Goal: Answer question/provide support: Share knowledge or assist other users

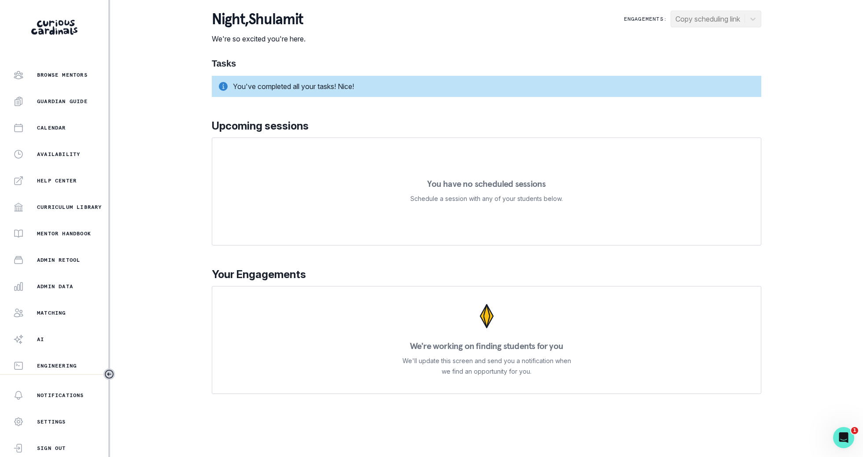
click at [76, 281] on div "Admin Data" at bounding box center [60, 286] width 95 height 11
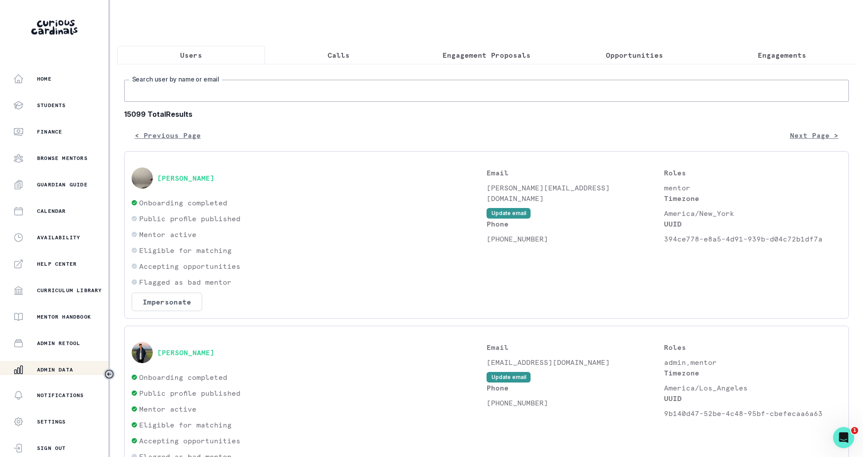
click at [262, 90] on input "Search user by name or email" at bounding box center [486, 91] width 725 height 22
type input "cristal"
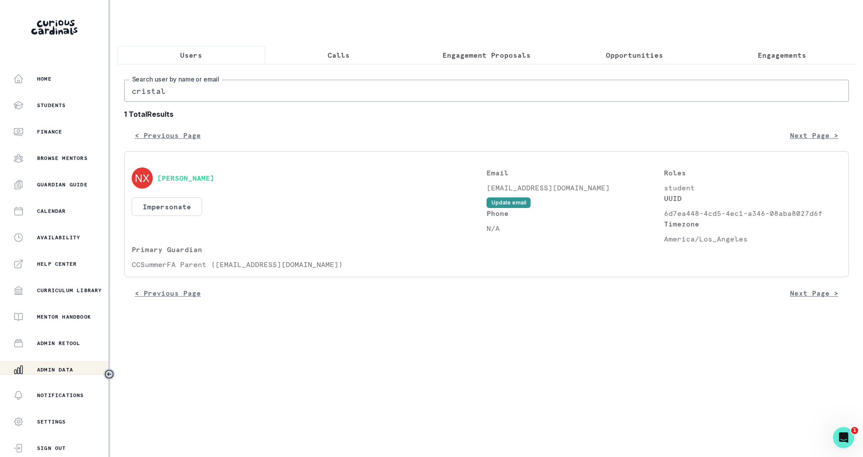
click at [156, 89] on input "cristal" at bounding box center [486, 91] width 725 height 22
click at [145, 89] on input "cristal" at bounding box center [486, 91] width 725 height 22
type input "crystal"
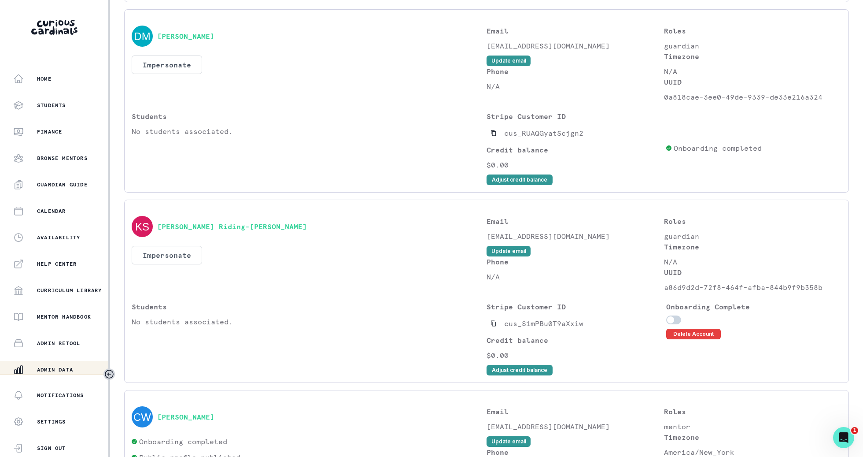
scroll to position [1027, 0]
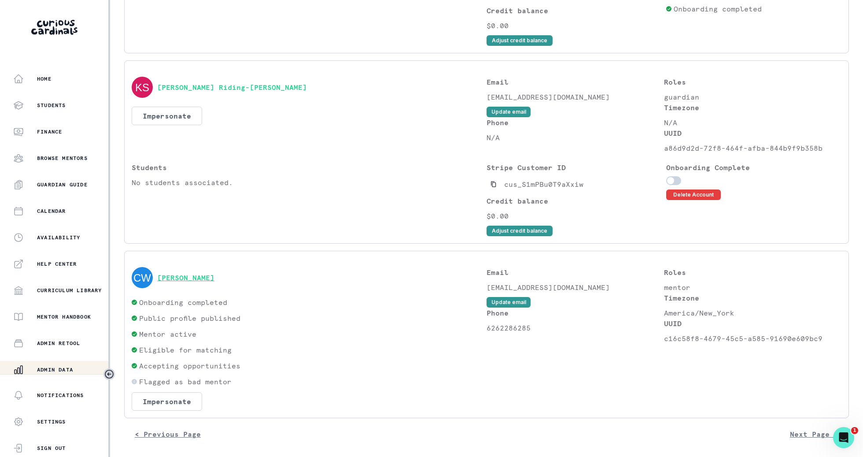
click at [189, 278] on button "[PERSON_NAME]" at bounding box center [185, 277] width 57 height 9
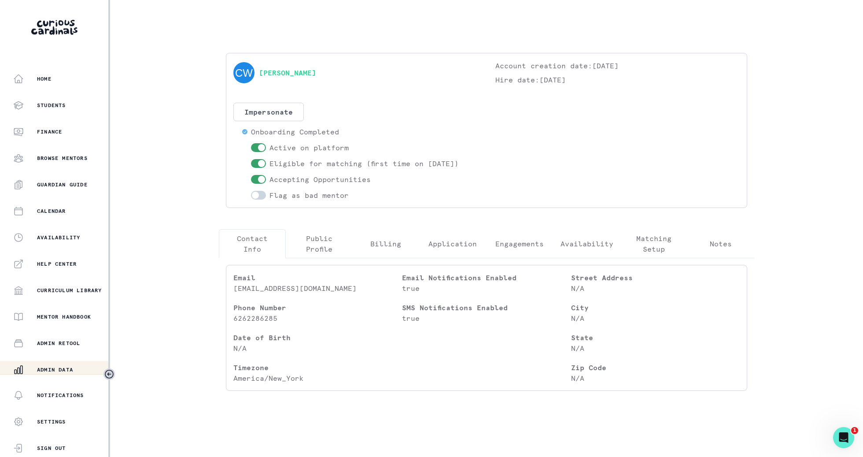
click at [526, 242] on p "Engagements" at bounding box center [520, 243] width 48 height 11
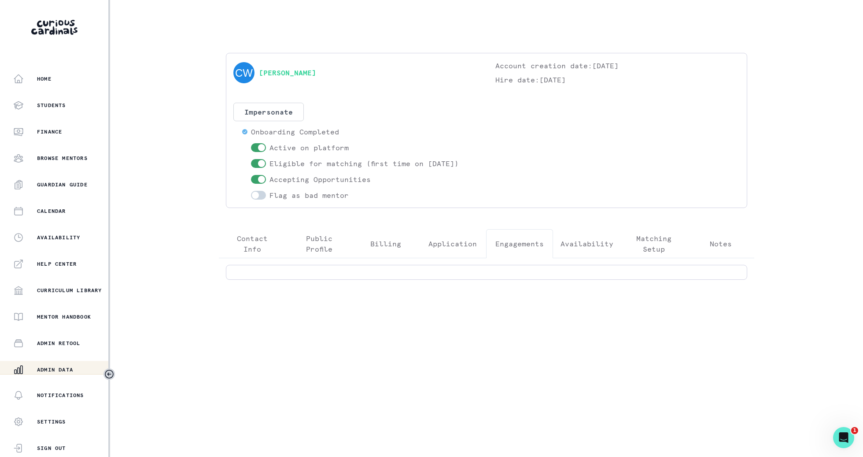
click at [84, 367] on div "Admin Data" at bounding box center [60, 369] width 95 height 11
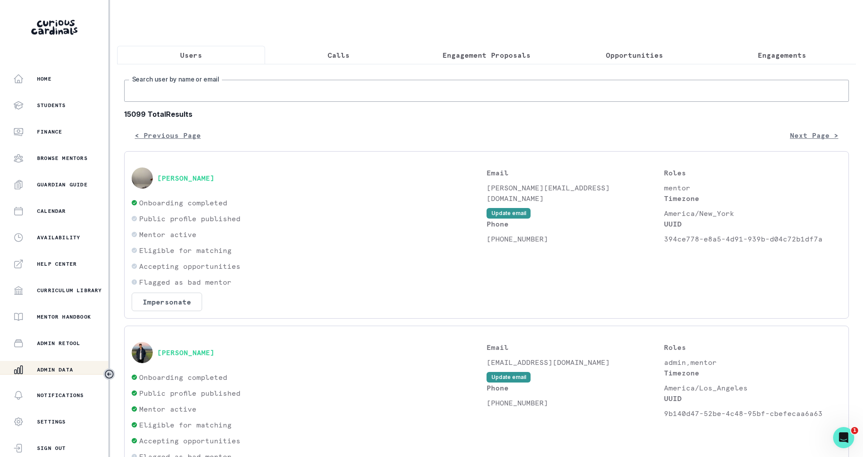
click at [378, 96] on input "Search user by name or email" at bounding box center [486, 91] width 725 height 22
paste input "[PERSON_NAME]"
type input "[PERSON_NAME]"
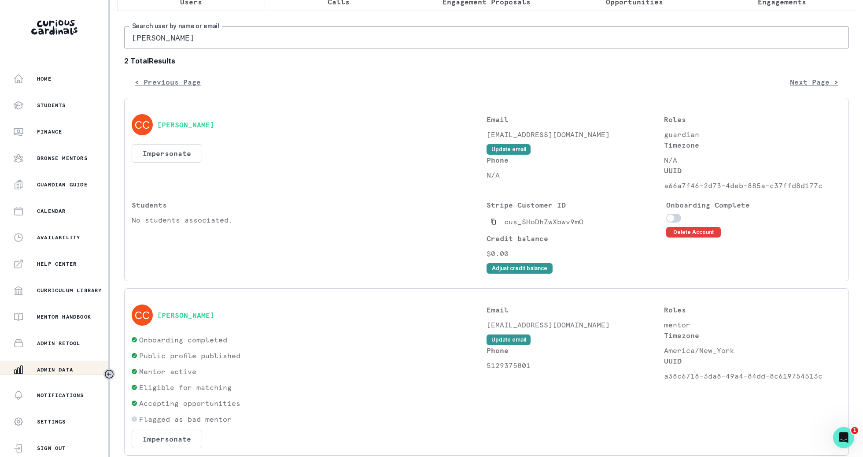
scroll to position [93, 0]
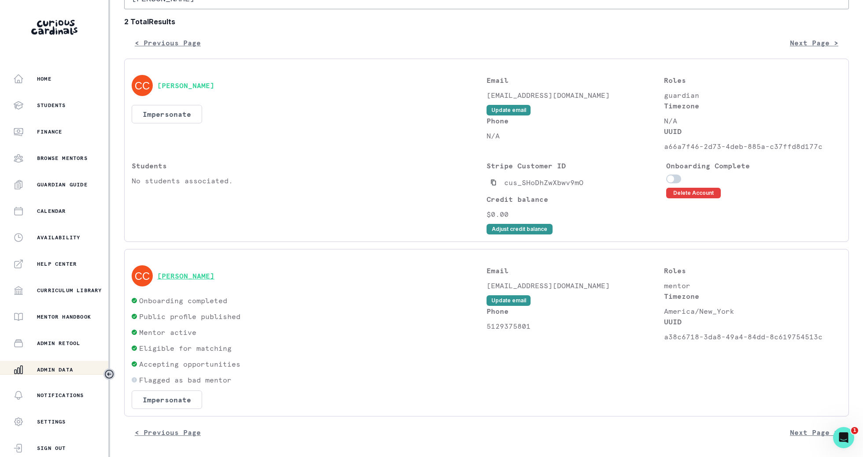
click at [197, 274] on button "[PERSON_NAME]" at bounding box center [185, 275] width 57 height 9
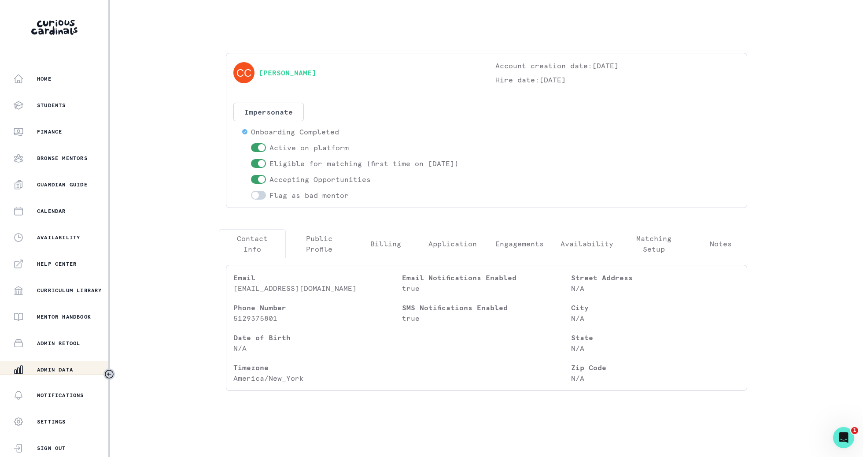
click at [537, 238] on p "Engagements" at bounding box center [520, 243] width 48 height 11
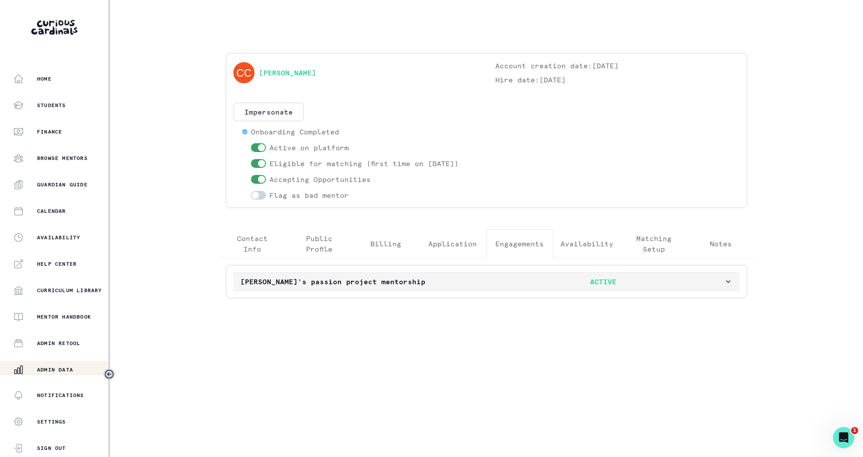
click at [541, 287] on button "[PERSON_NAME]'s passion project mentorship ACTIVE" at bounding box center [486, 282] width 507 height 18
click at [582, 77] on div "[PERSON_NAME] Account creation date: [DATE] Hire date: [DATE] Impersonate Confi…" at bounding box center [487, 223] width 550 height 340
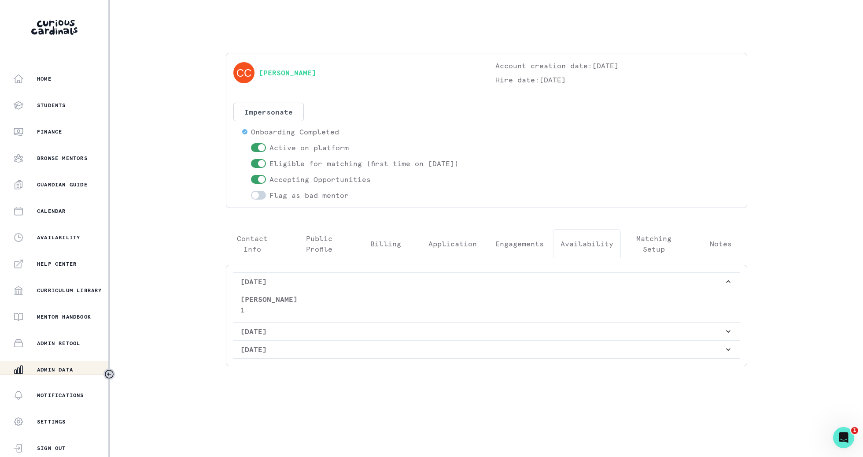
click at [490, 239] on button "Engagements" at bounding box center [519, 243] width 67 height 29
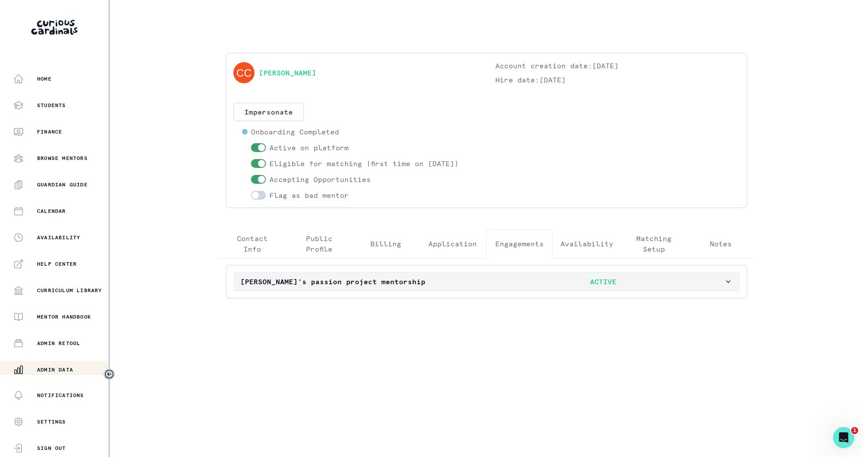
click at [477, 276] on p "[PERSON_NAME]'s passion project mentorship" at bounding box center [362, 281] width 242 height 11
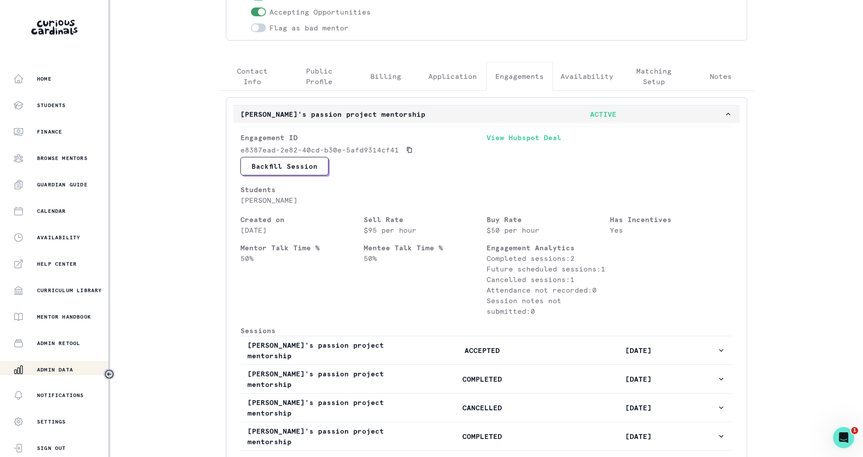
scroll to position [326, 0]
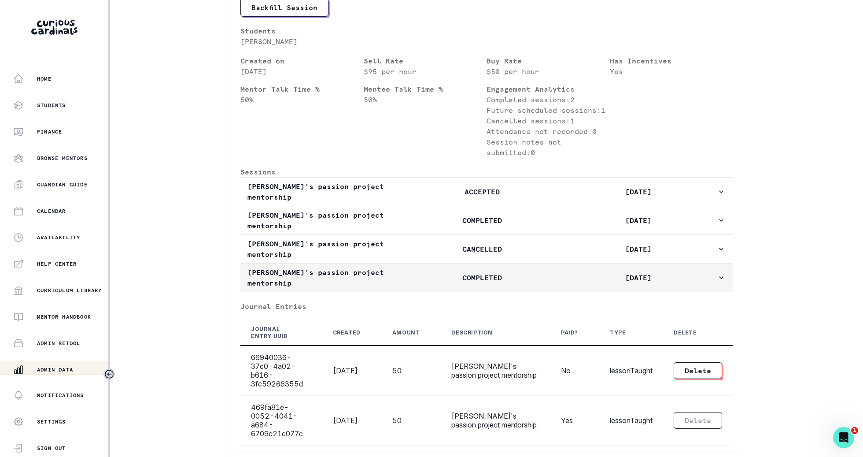
click at [499, 272] on p "COMPLETED" at bounding box center [482, 277] width 156 height 11
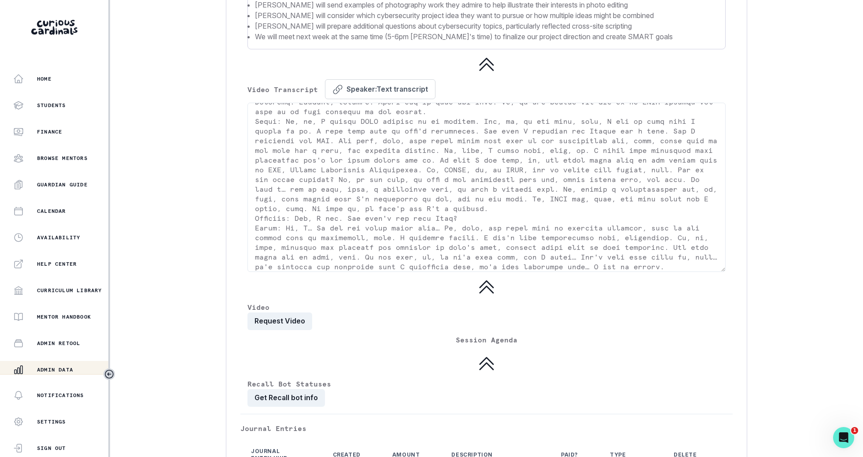
scroll to position [1523, 0]
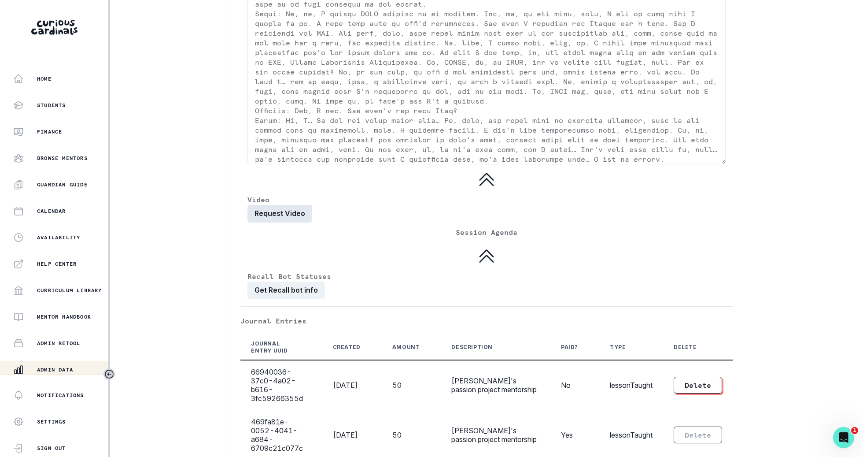
click at [288, 205] on button "Request Video" at bounding box center [280, 214] width 65 height 18
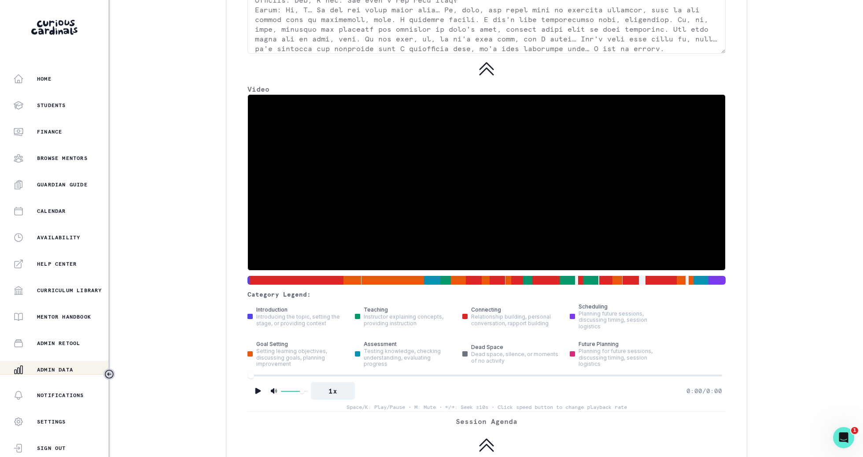
scroll to position [1689, 0]
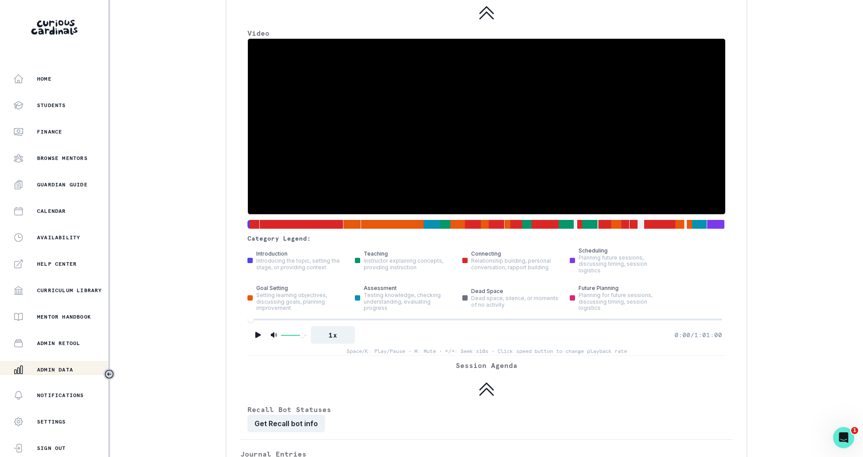
click at [544, 94] on video at bounding box center [487, 126] width 478 height 175
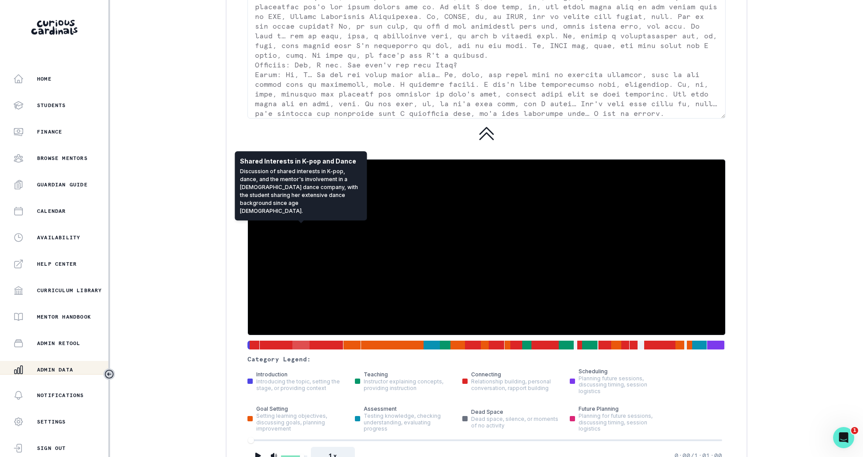
scroll to position [1663, 0]
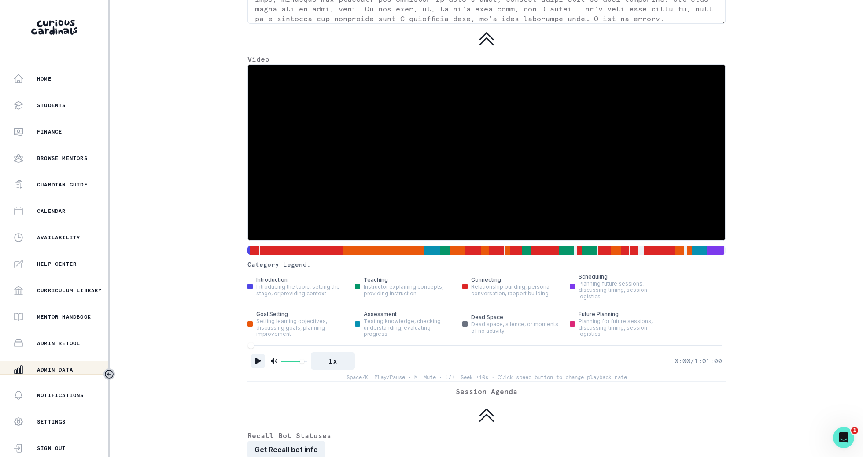
click at [254, 354] on button "Play" at bounding box center [258, 361] width 14 height 14
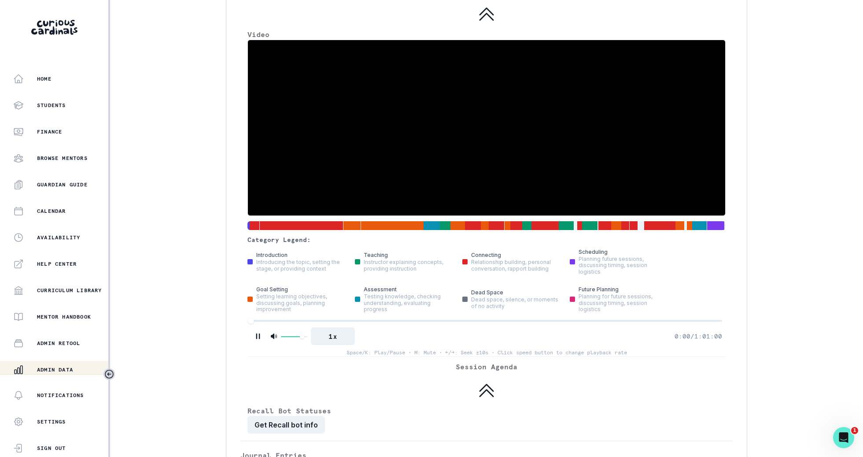
scroll to position [1660, 0]
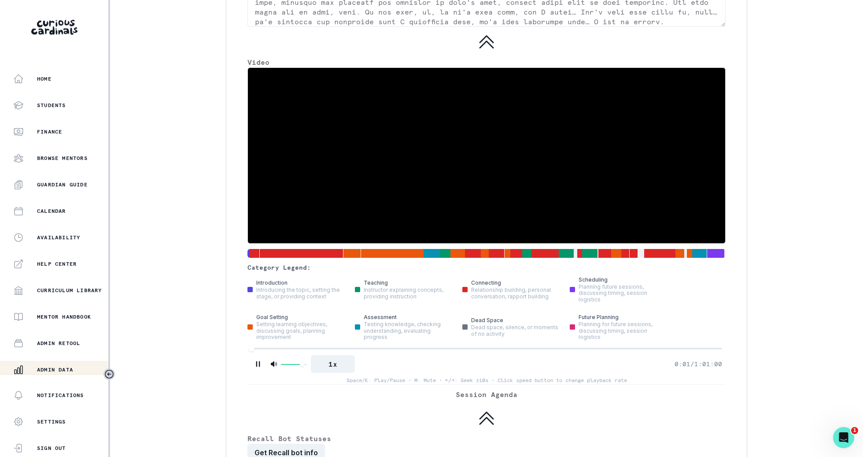
click at [583, 102] on video at bounding box center [487, 155] width 478 height 175
click at [542, 107] on video at bounding box center [487, 155] width 478 height 175
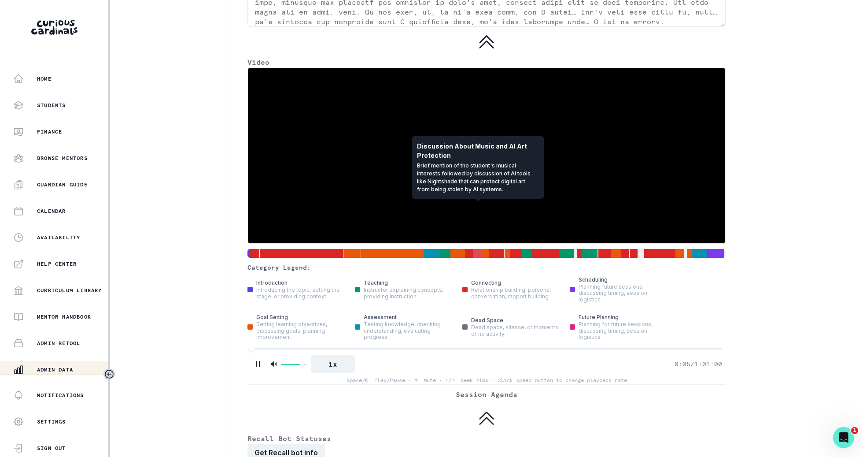
click at [475, 248] on div at bounding box center [478, 253] width 9 height 10
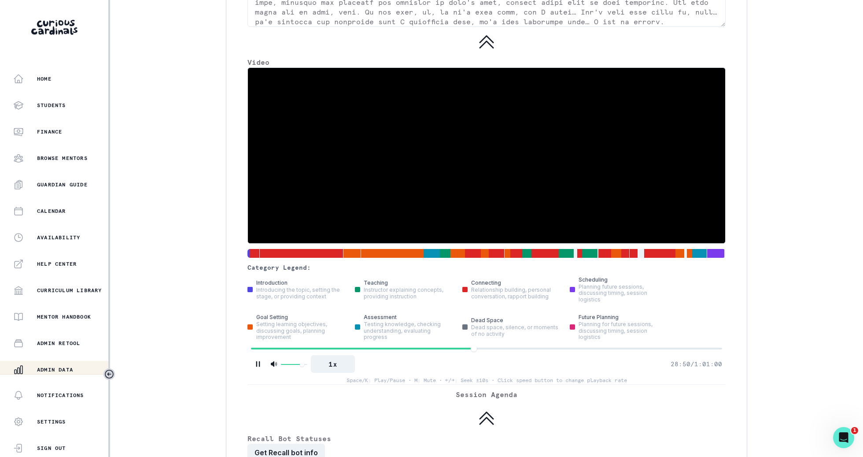
click at [530, 201] on div "Category Legend: introduction Introducing the topic, setting the stage, or prov…" at bounding box center [487, 225] width 478 height 317
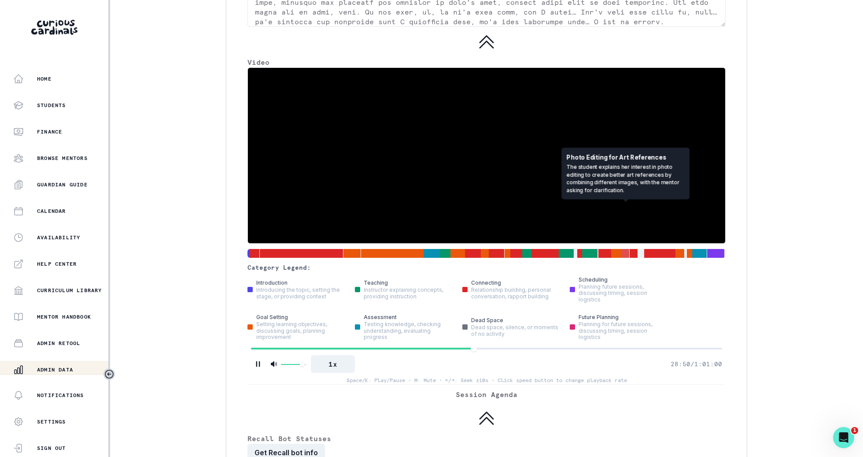
click at [622, 248] on div at bounding box center [626, 253] width 8 height 10
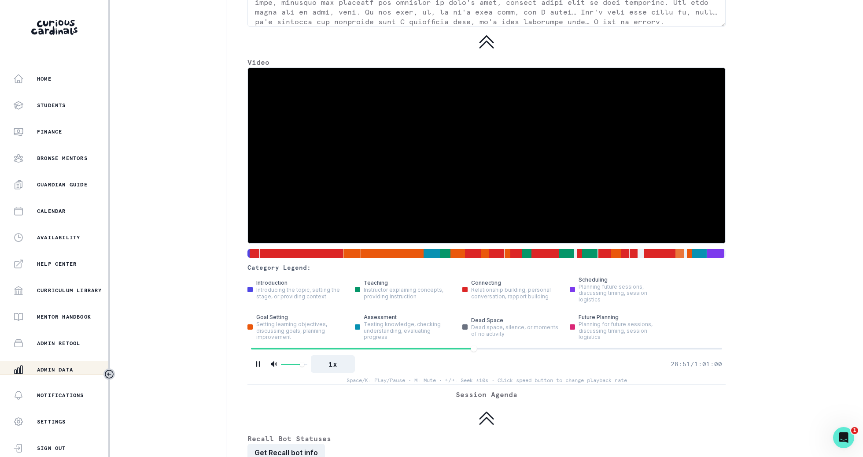
click at [684, 248] on div at bounding box center [680, 253] width 9 height 10
click at [691, 163] on video at bounding box center [487, 155] width 478 height 175
click at [257, 359] on icon "Pause" at bounding box center [258, 363] width 9 height 9
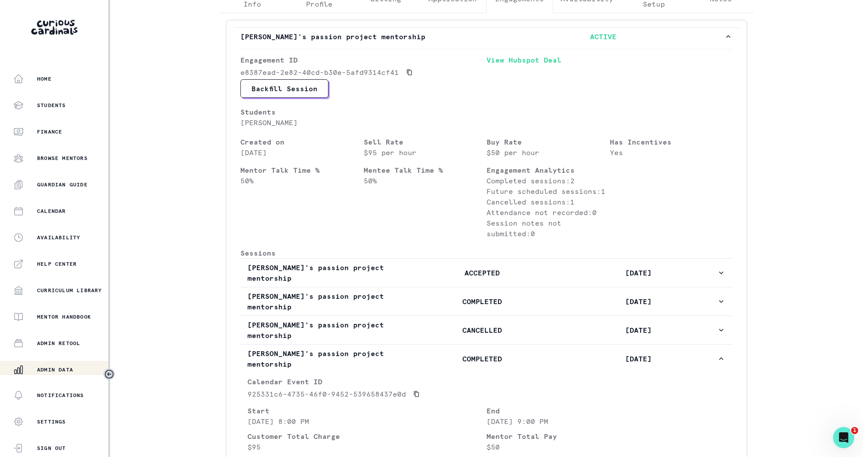
scroll to position [0, 0]
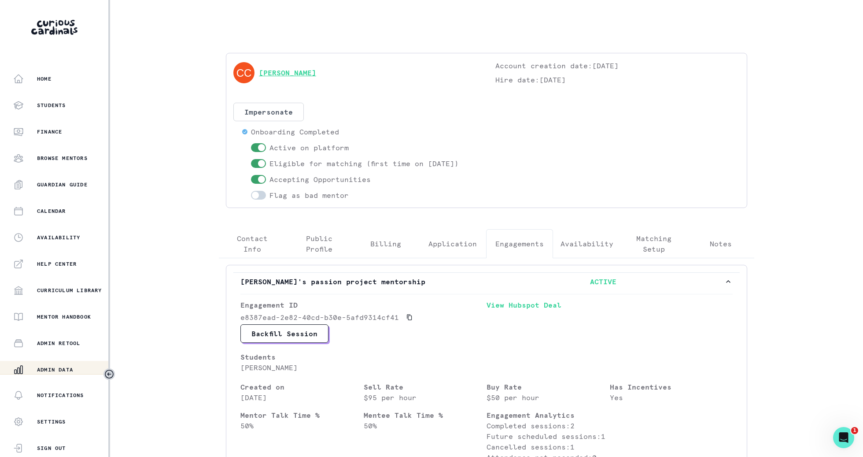
click at [269, 72] on link "[PERSON_NAME]" at bounding box center [287, 72] width 57 height 11
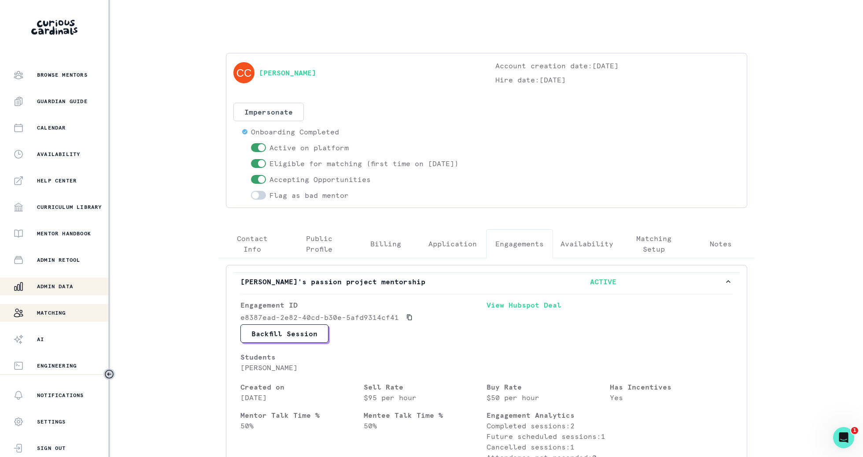
click at [77, 319] on button "Matching" at bounding box center [54, 313] width 108 height 18
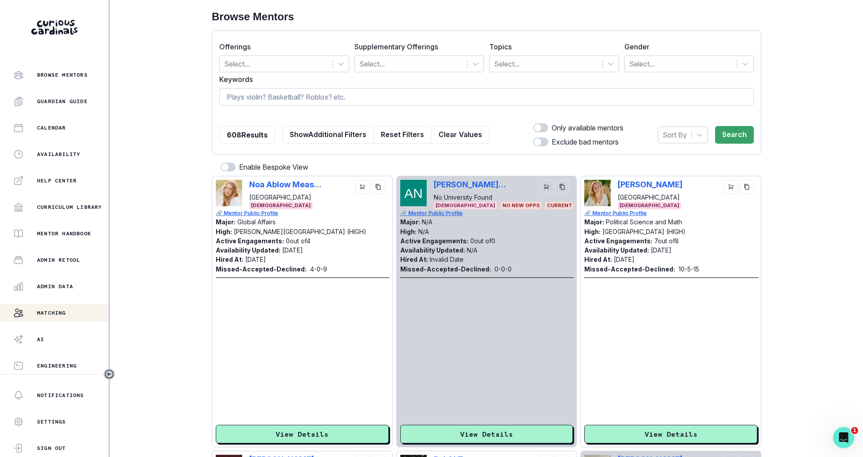
click at [387, 92] on input at bounding box center [486, 97] width 535 height 18
type input "cyber security"
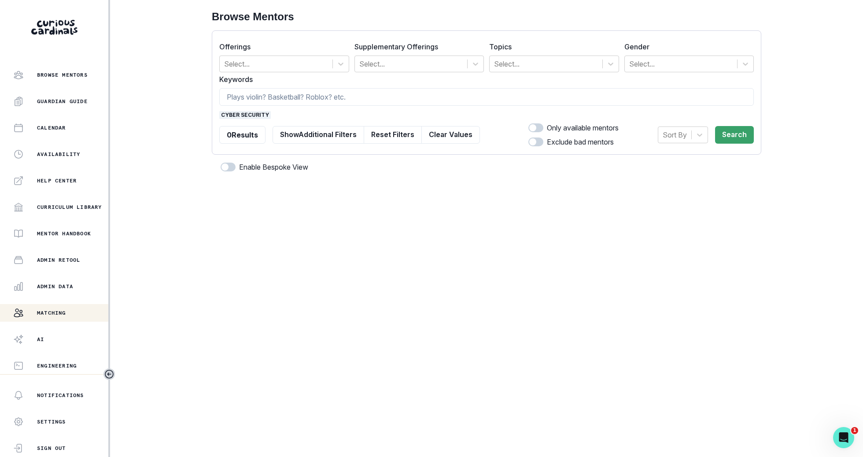
click at [244, 112] on span "cyber security" at bounding box center [245, 115] width 52 height 8
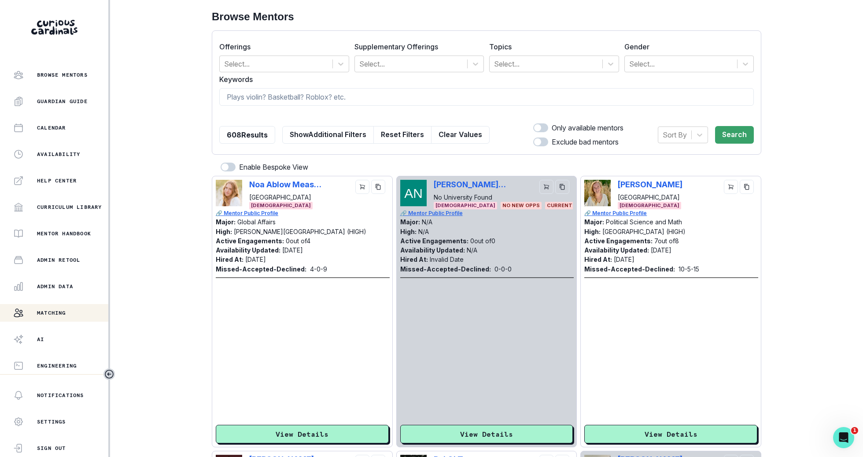
click at [265, 87] on form "Offerings Select... Supplementary Offerings Select... Topics Select... Gender S…" at bounding box center [486, 92] width 535 height 109
click at [269, 91] on input at bounding box center [486, 97] width 535 height 18
type input "cyber"
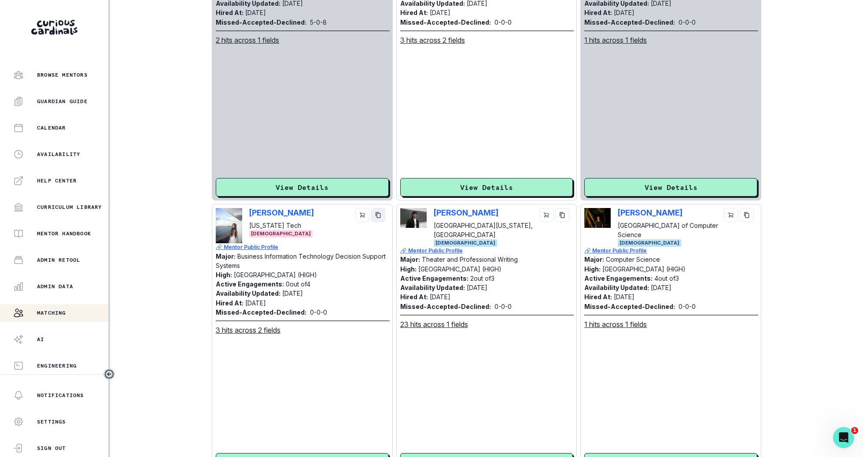
click at [382, 214] on button "copy" at bounding box center [378, 215] width 14 height 14
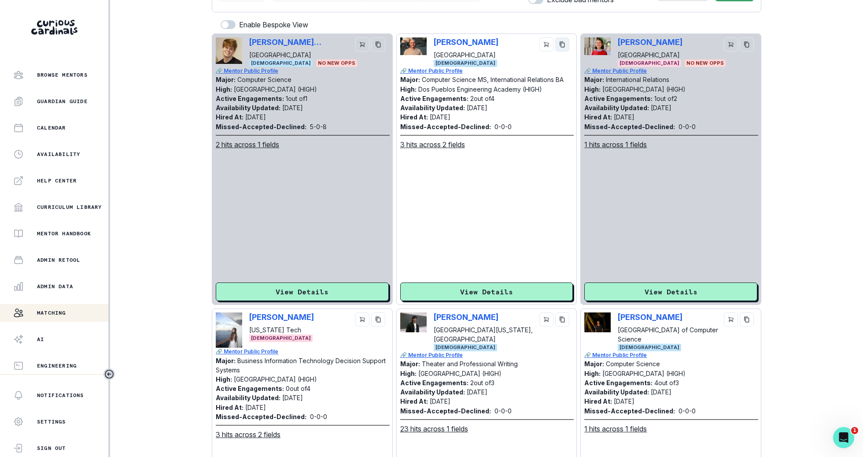
click at [562, 44] on icon "copy" at bounding box center [563, 44] width 6 height 6
click at [74, 278] on button "Admin Data" at bounding box center [54, 287] width 108 height 18
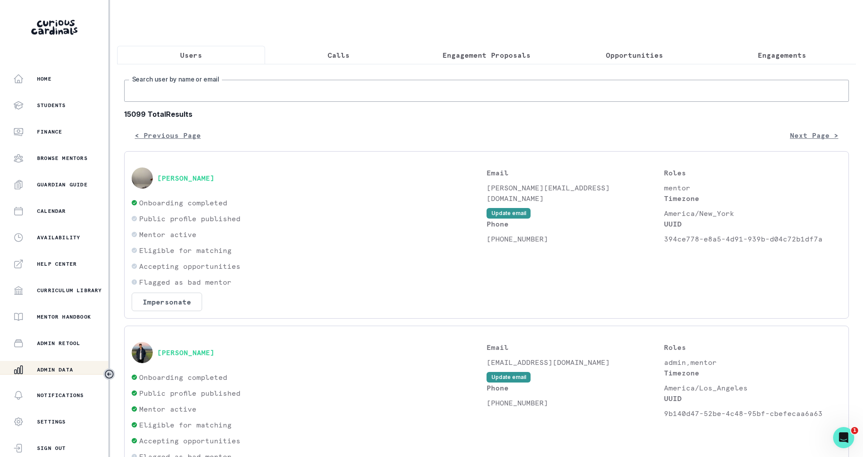
click at [326, 82] on input "Search user by name or email" at bounding box center [486, 91] width 725 height 22
paste input "[PERSON_NAME]"
type input "[PERSON_NAME]"
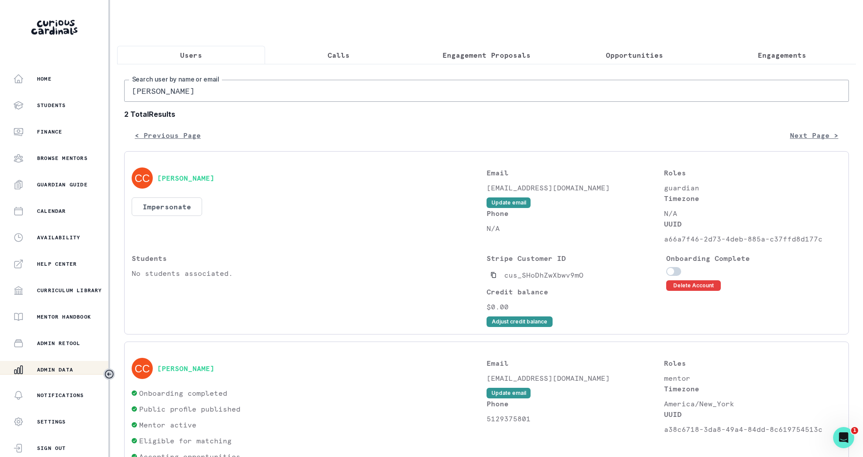
click at [206, 374] on div "[PERSON_NAME]" at bounding box center [309, 368] width 355 height 21
click at [205, 372] on div "[PERSON_NAME]" at bounding box center [309, 368] width 355 height 21
click at [190, 368] on button "[PERSON_NAME]" at bounding box center [185, 368] width 57 height 9
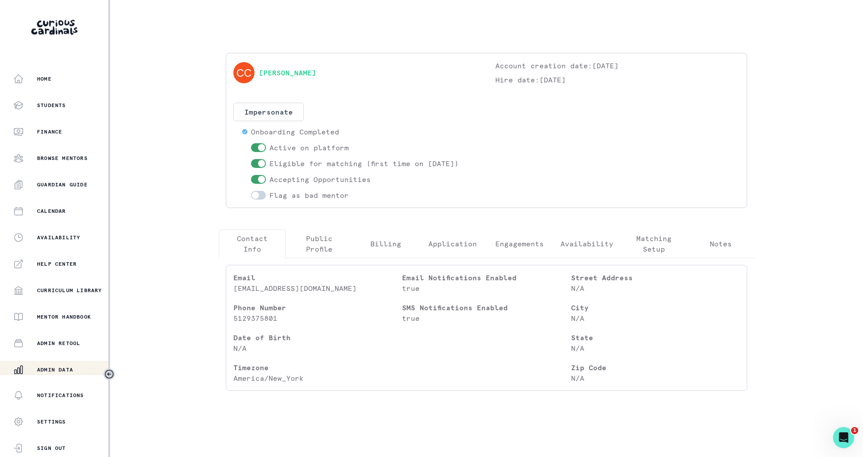
click at [544, 241] on button "Engagements" at bounding box center [519, 243] width 67 height 29
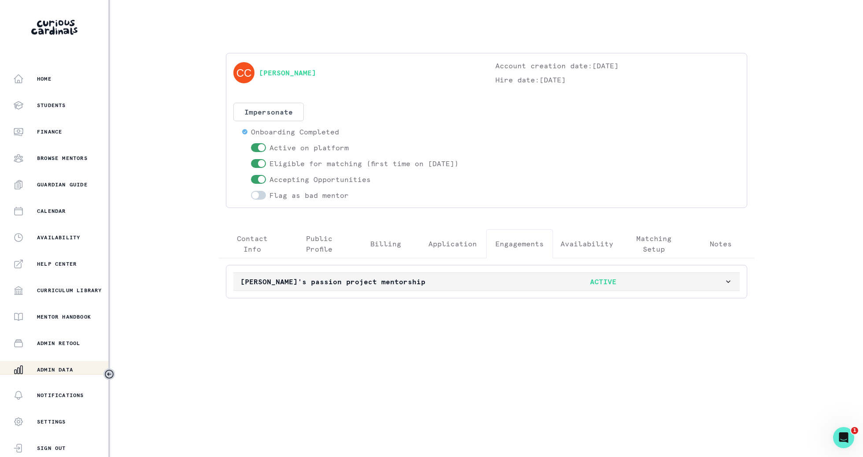
click at [517, 285] on p "ACTIVE" at bounding box center [603, 281] width 242 height 11
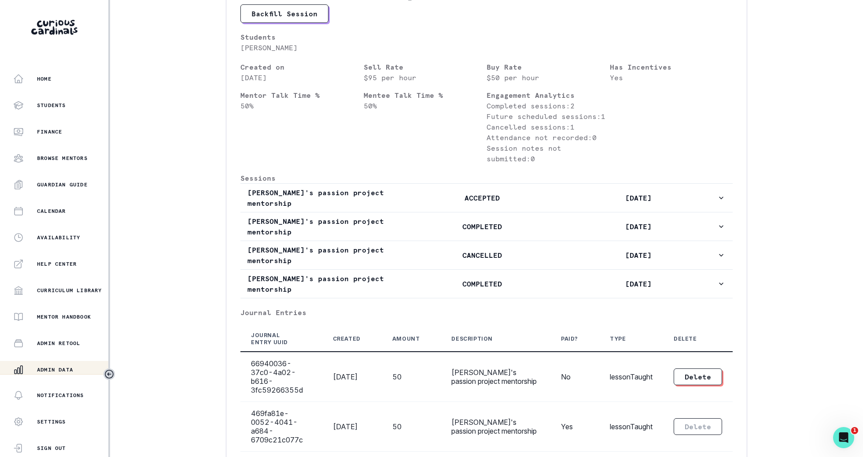
scroll to position [326, 0]
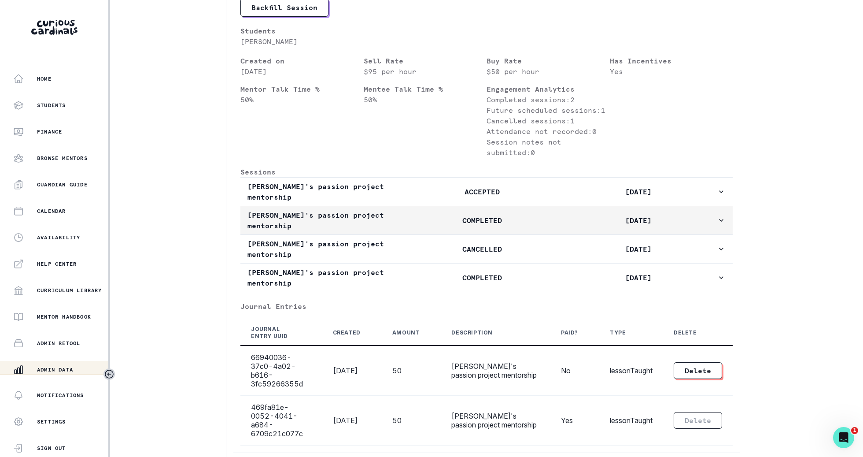
click at [546, 215] on p "COMPLETED" at bounding box center [482, 220] width 156 height 11
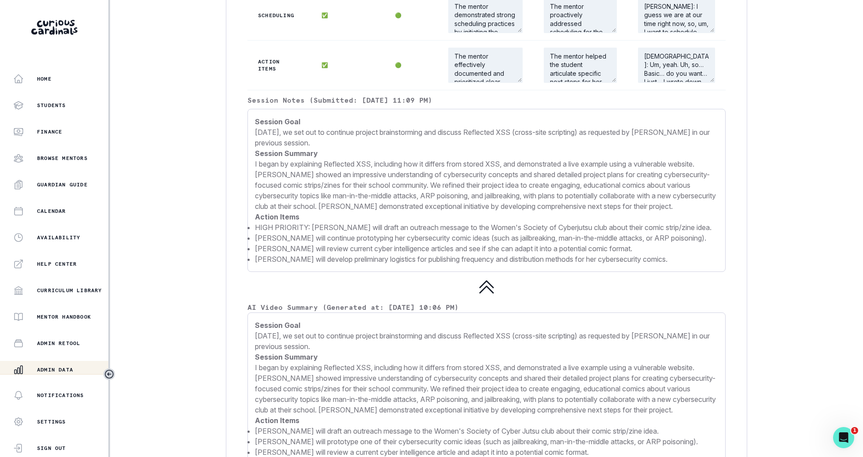
scroll to position [952, 0]
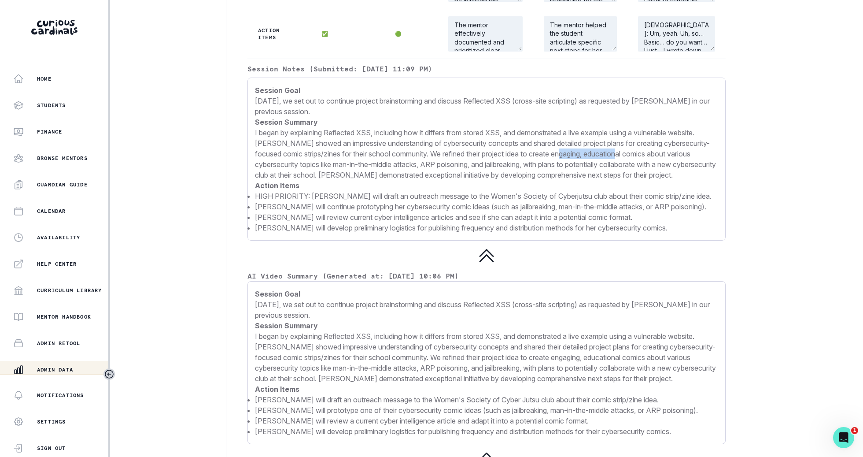
drag, startPoint x: 572, startPoint y: 130, endPoint x: 631, endPoint y: 126, distance: 59.2
click at [631, 127] on p "I began by explaining Reflected XSS, including how it differs from stored XSS, …" at bounding box center [486, 153] width 463 height 53
copy p "educational comic"
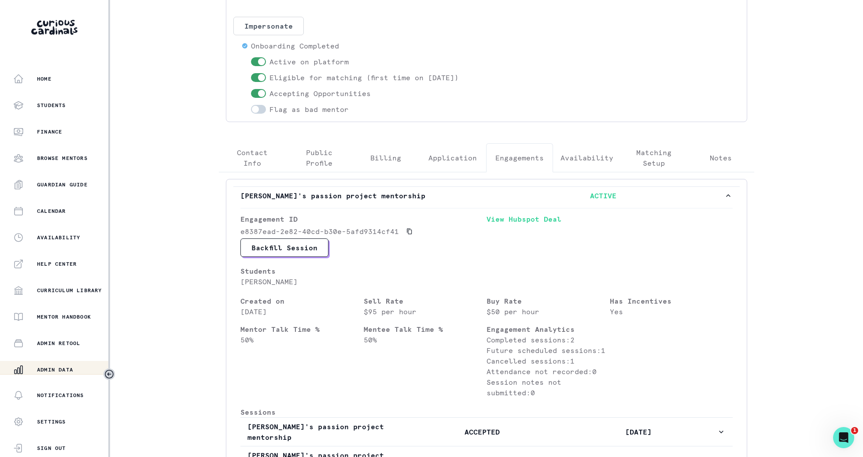
scroll to position [0, 0]
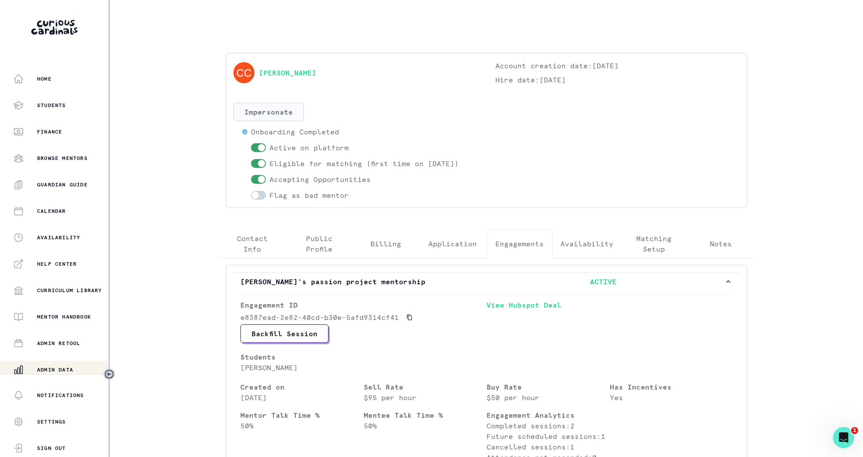
click at [282, 109] on button "Impersonate" at bounding box center [268, 112] width 70 height 19
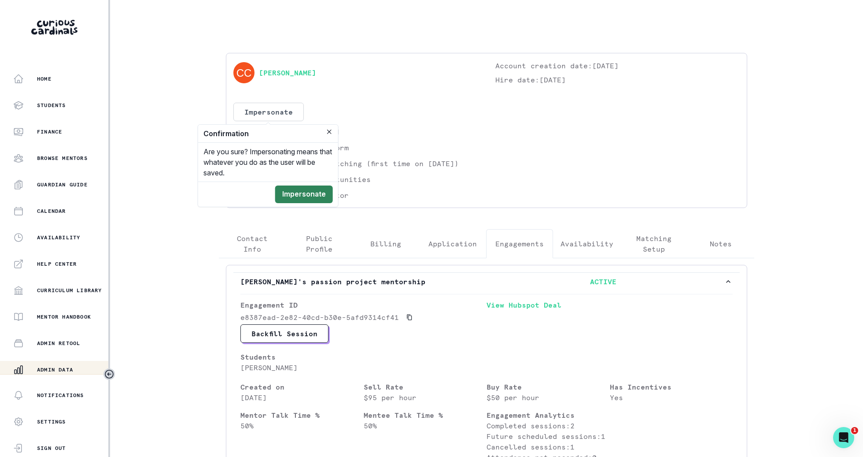
click at [310, 196] on button "Impersonate" at bounding box center [304, 194] width 58 height 18
